Goal: Check status: Check status

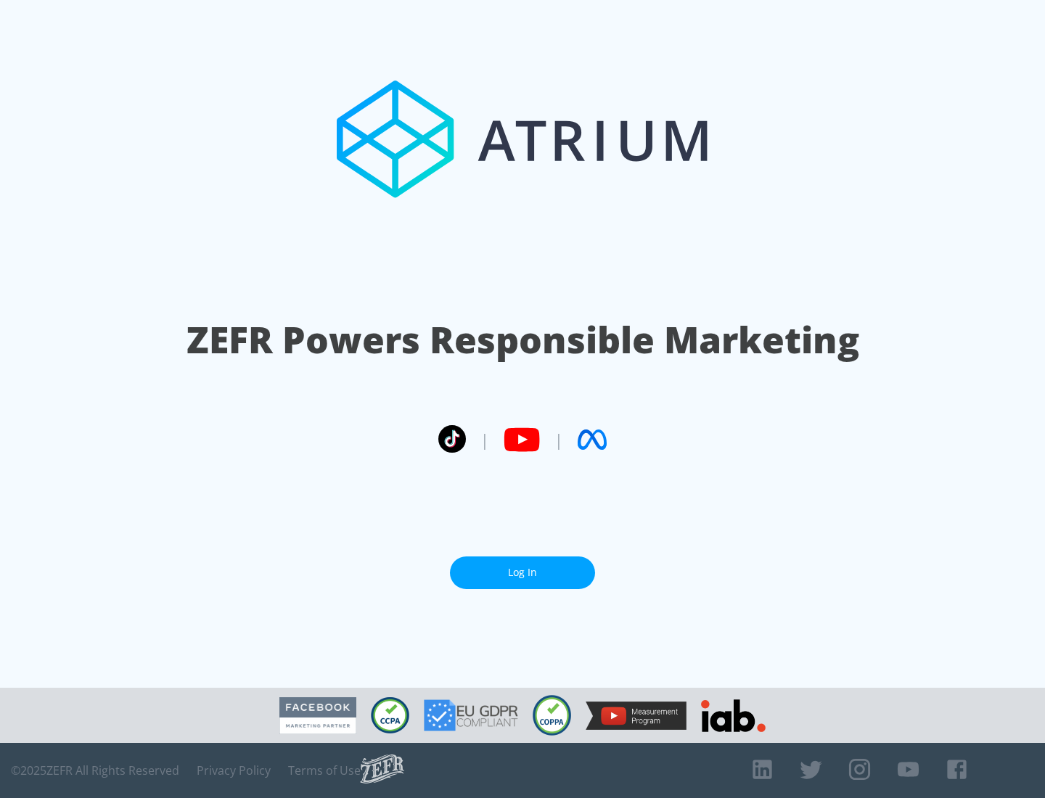
click at [522, 572] on link "Log In" at bounding box center [522, 572] width 145 height 33
